Goal: Find specific page/section: Find specific page/section

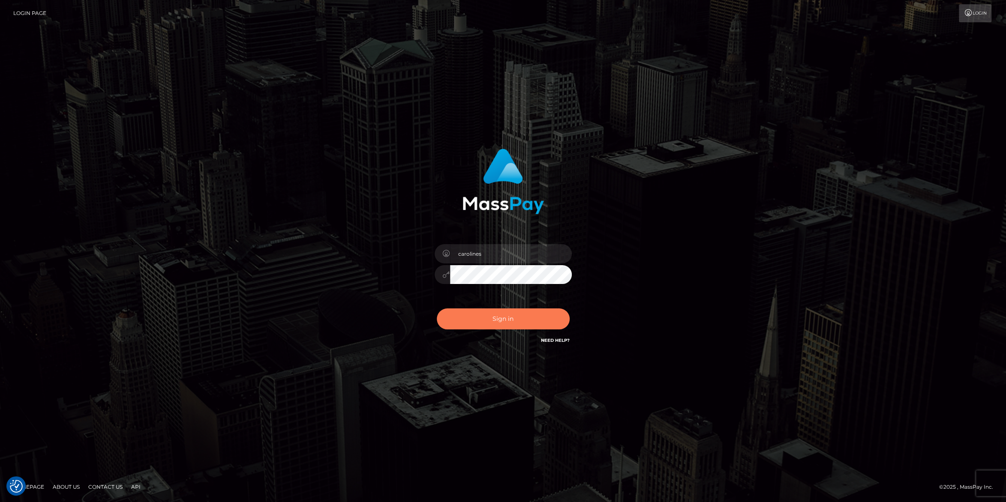
click at [498, 323] on button "Sign in" at bounding box center [503, 319] width 133 height 21
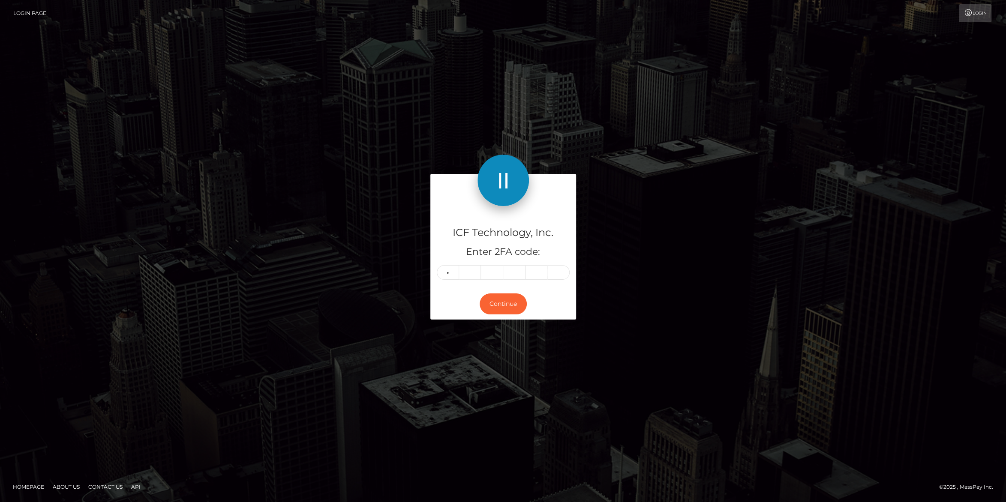
type input "6"
type input "8"
type input "4"
type input "1"
type input "6"
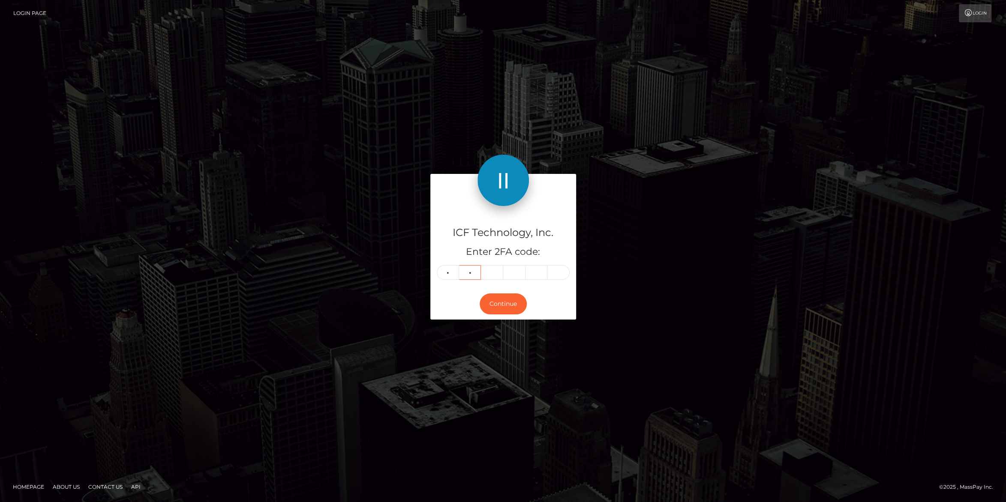
type input "4"
type input "8"
type input "4"
type input "1"
type input "3"
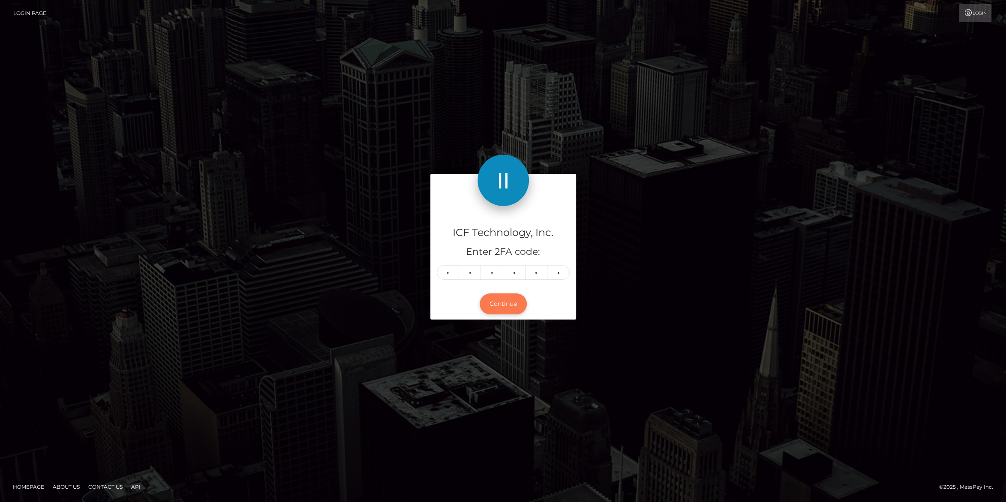
click at [498, 309] on button "Continue" at bounding box center [503, 304] width 47 height 21
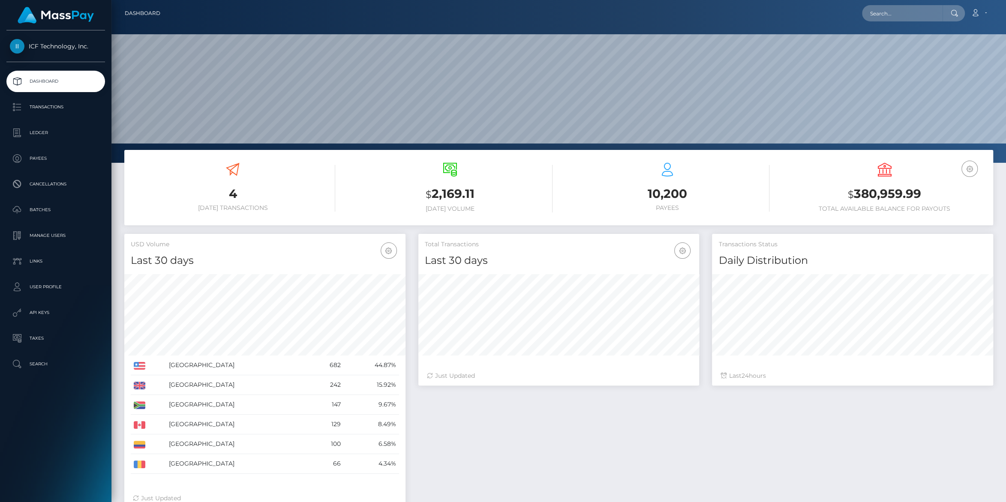
scroll to position [151, 281]
click at [33, 213] on p "Batches" at bounding box center [56, 210] width 92 height 13
